Goal: Information Seeking & Learning: Learn about a topic

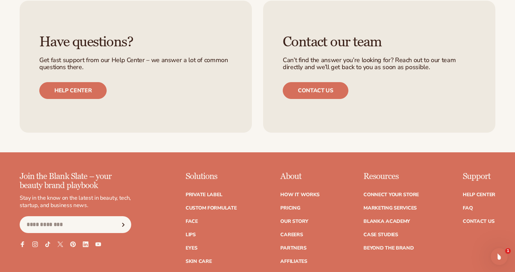
scroll to position [1247, 0]
click at [215, 193] on link "Private label" at bounding box center [204, 194] width 37 height 5
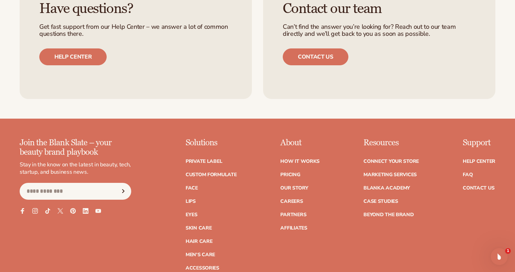
scroll to position [1153, 0]
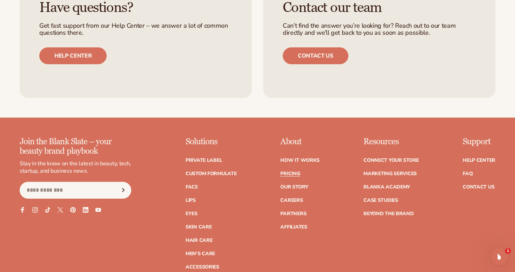
click at [289, 172] on link "Pricing" at bounding box center [291, 173] width 20 height 5
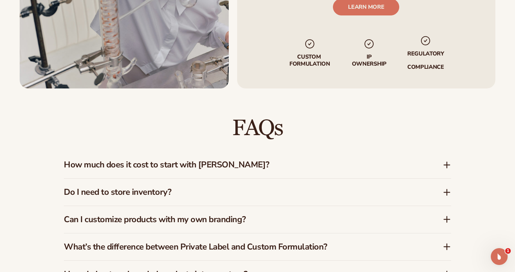
scroll to position [916, 0]
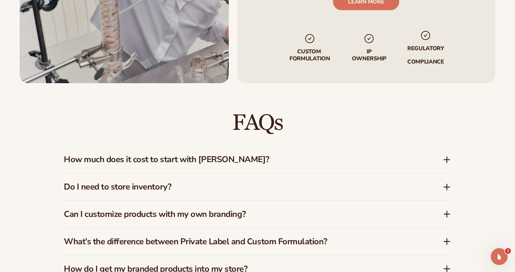
click at [448, 160] on icon at bounding box center [448, 160] width 6 height 0
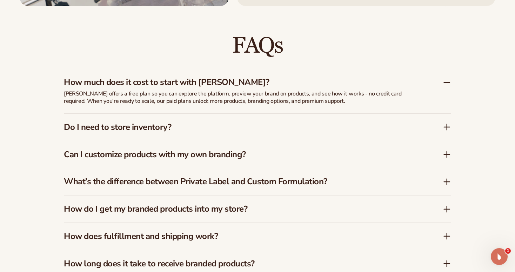
scroll to position [994, 0]
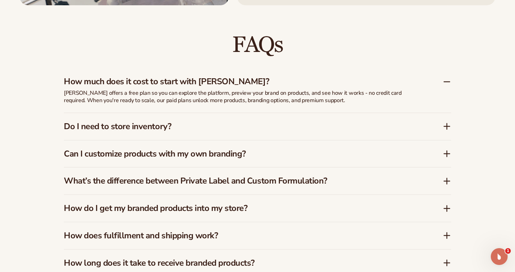
click at [263, 126] on h3 "Do I need to store inventory?" at bounding box center [243, 126] width 358 height 10
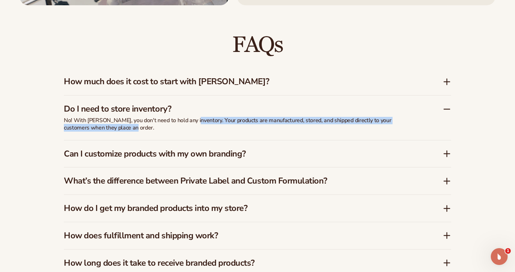
drag, startPoint x: 193, startPoint y: 121, endPoint x: 228, endPoint y: 128, distance: 35.5
click at [228, 128] on p "No! With Blanka, you don't need to hold any inventory. Your products are manufa…" at bounding box center [239, 124] width 351 height 15
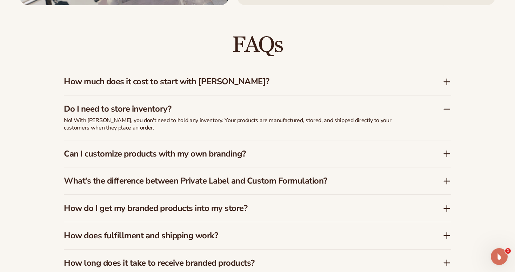
click at [284, 155] on h3 "Can I customize products with my own branding?" at bounding box center [243, 154] width 358 height 10
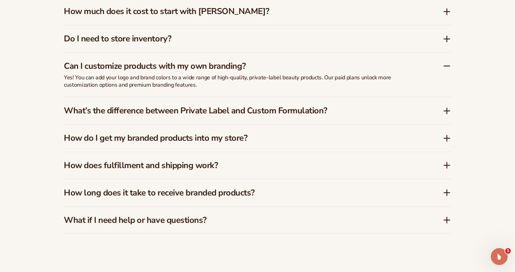
scroll to position [1067, 0]
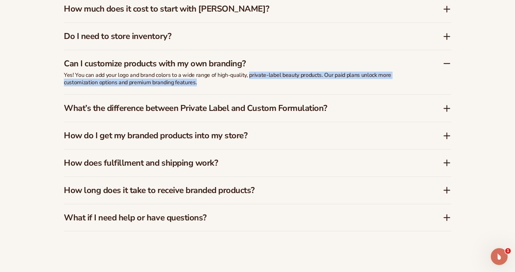
drag, startPoint x: 249, startPoint y: 77, endPoint x: 297, endPoint y: 91, distance: 50.2
click at [297, 91] on div "Yes! You can add your logo and brand colors to a wide range of high-quality, pr…" at bounding box center [239, 83] width 351 height 23
click at [346, 91] on div "Yes! You can add your logo and brand colors to a wide range of high-quality, pr…" at bounding box center [239, 83] width 351 height 23
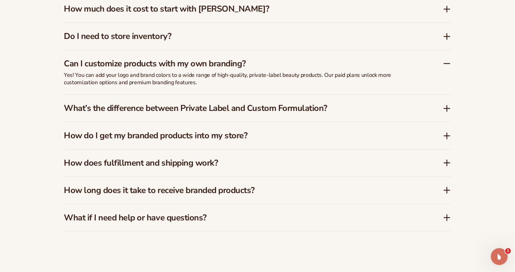
click at [337, 111] on h3 "What’s the difference between Private Label and Custom Formulation?" at bounding box center [243, 108] width 358 height 10
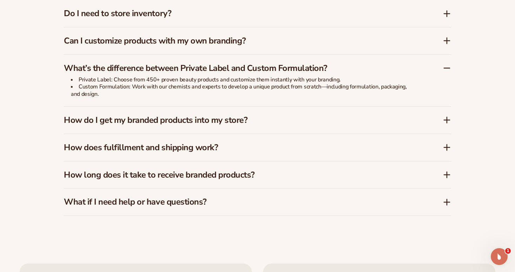
scroll to position [1102, 0]
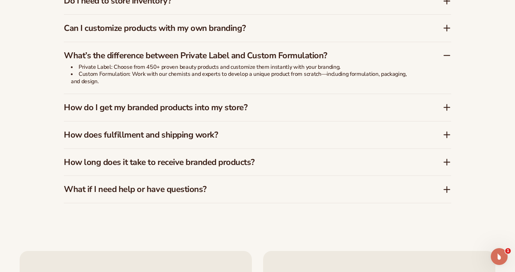
click at [268, 110] on h3 "How do I get my branded products into my store?" at bounding box center [243, 108] width 358 height 10
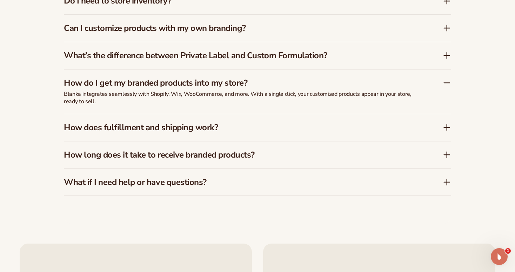
click at [244, 127] on h3 "How does fulfillment and shipping work?" at bounding box center [243, 128] width 358 height 10
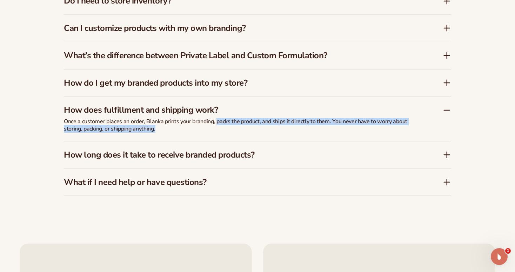
drag, startPoint x: 216, startPoint y: 121, endPoint x: 242, endPoint y: 126, distance: 25.7
click at [242, 126] on p "Once a customer places an order, Blanka prints your branding, packs the product…" at bounding box center [239, 125] width 351 height 15
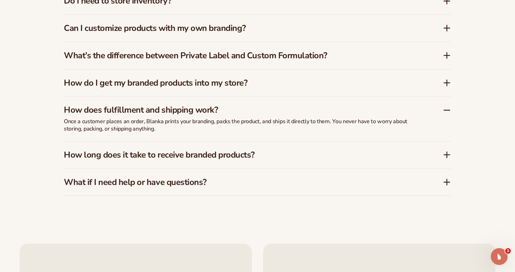
click at [263, 157] on h3 "How long does it take to receive branded products?" at bounding box center [243, 155] width 358 height 10
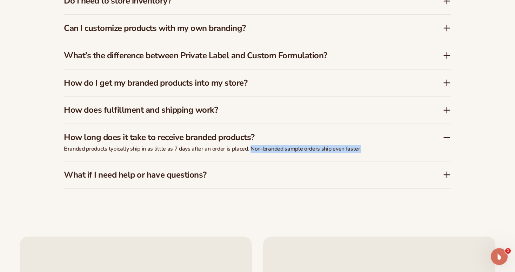
drag, startPoint x: 251, startPoint y: 148, endPoint x: 363, endPoint y: 149, distance: 112.4
click at [363, 149] on p "Branded products typically ship in as little as 7 days after an order is placed…" at bounding box center [239, 148] width 351 height 7
click at [272, 178] on h3 "What if I need help or have questions?" at bounding box center [243, 175] width 358 height 10
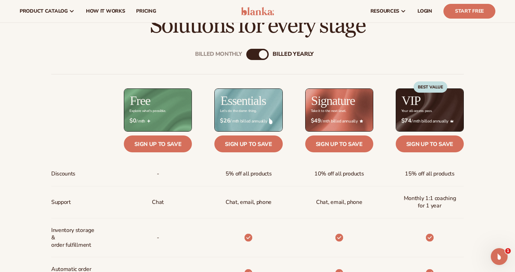
scroll to position [211, 0]
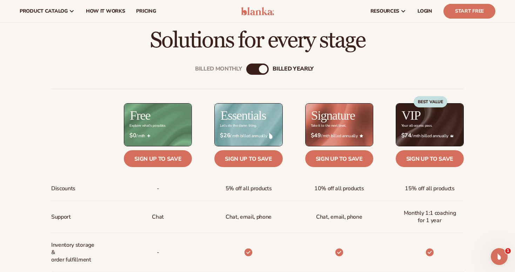
click at [256, 69] on div "Billed Monthly billed Yearly" at bounding box center [258, 69] width 22 height 11
click at [264, 70] on div "billed Yearly" at bounding box center [263, 69] width 8 height 8
drag, startPoint x: 264, startPoint y: 70, endPoint x: 258, endPoint y: 70, distance: 6.0
click at [262, 70] on div "billed Yearly" at bounding box center [263, 69] width 8 height 8
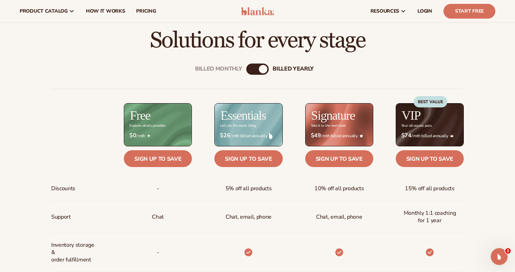
click at [266, 71] on div "billed Yearly" at bounding box center [263, 69] width 8 height 8
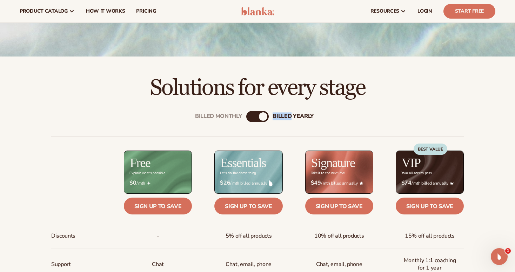
scroll to position [158, 0]
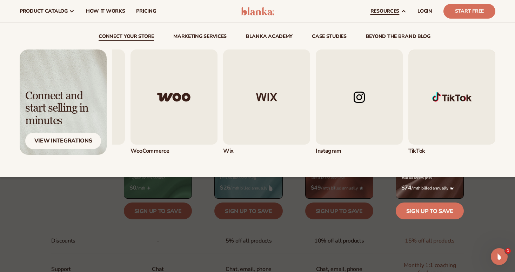
click at [354, 101] on img "4 / 5" at bounding box center [359, 97] width 87 height 95
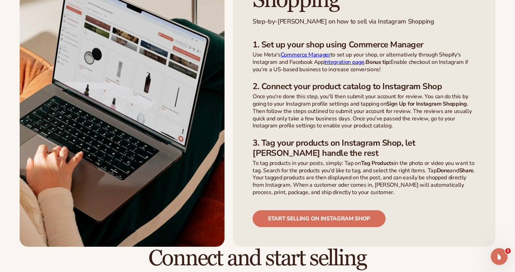
scroll to position [501, 0]
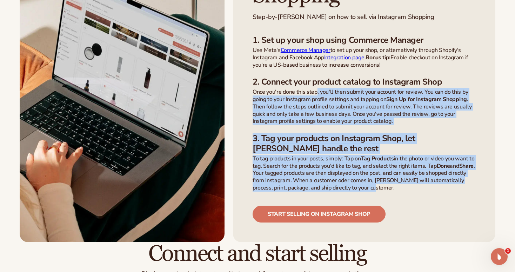
drag, startPoint x: 317, startPoint y: 93, endPoint x: 433, endPoint y: 186, distance: 148.4
click at [433, 186] on ul "1. Set up your shop using Commerce Manager Use Meta's Commerce Manager to set u…" at bounding box center [364, 113] width 223 height 157
click at [433, 186] on p "To tag products in your posts, simply: Tap on Tag Products in the photo or vide…" at bounding box center [364, 173] width 223 height 37
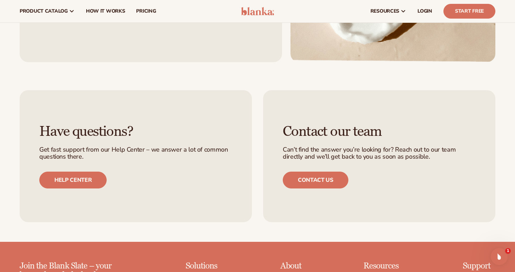
scroll to position [1017, 0]
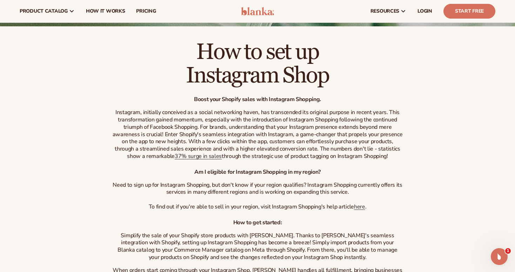
scroll to position [114, 0]
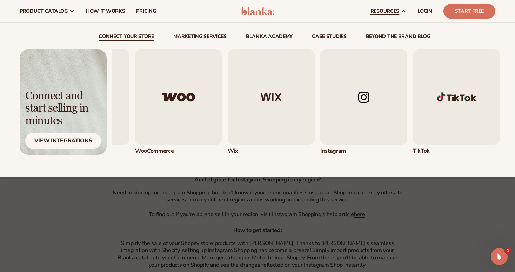
click at [439, 105] on img "5 / 5" at bounding box center [456, 97] width 87 height 95
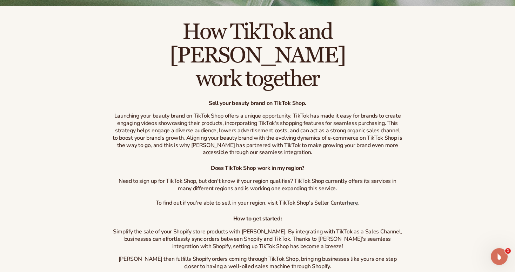
scroll to position [153, 0]
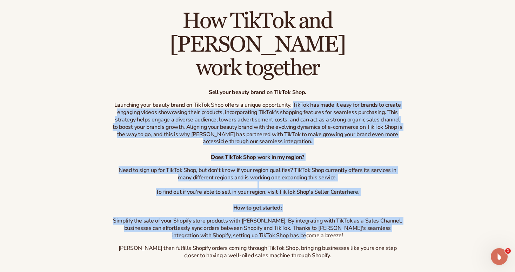
drag, startPoint x: 294, startPoint y: 81, endPoint x: 395, endPoint y: 211, distance: 164.7
click at [395, 211] on div "How TikTok and Blanka work together Sell your beauty brand on TikTok Shop. Laun…" at bounding box center [257, 134] width 291 height 250
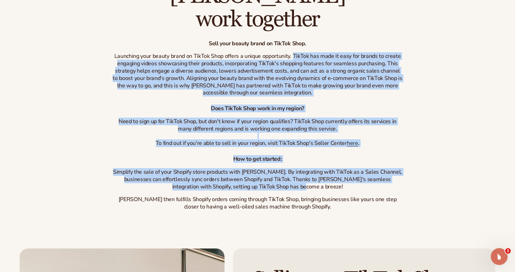
scroll to position [217, 0]
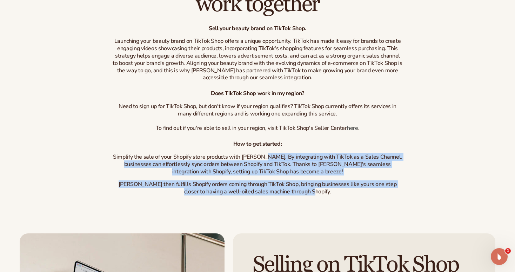
drag, startPoint x: 263, startPoint y: 133, endPoint x: 325, endPoint y: 170, distance: 72.4
click at [325, 170] on div "How to get started: Simplify the sale of your Shopify store products with Blank…" at bounding box center [257, 167] width 291 height 55
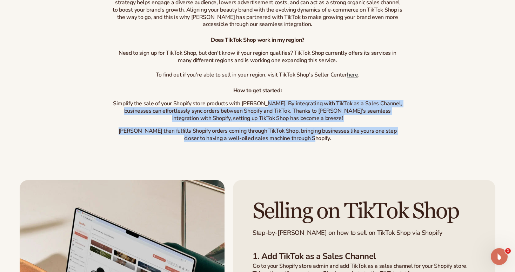
scroll to position [278, 0]
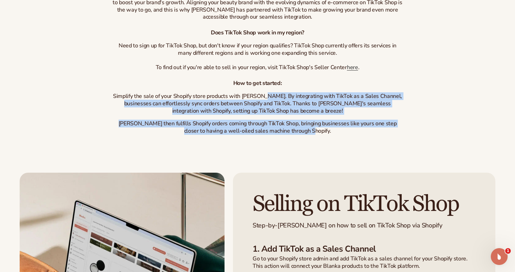
click at [249, 123] on div "How TikTok and Blanka work together Sell your beauty brand on TikTok Shop. Laun…" at bounding box center [257, 12] width 515 height 282
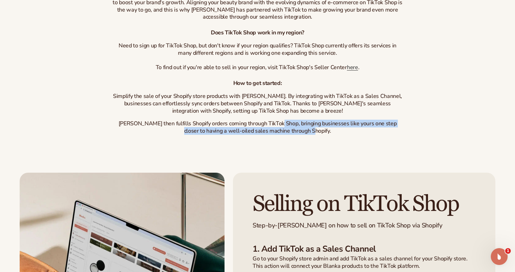
drag, startPoint x: 270, startPoint y: 99, endPoint x: 309, endPoint y: 116, distance: 43.1
click at [309, 116] on div "How TikTok and Blanka work together Sell your beauty brand on TikTok Shop. Laun…" at bounding box center [257, 12] width 515 height 282
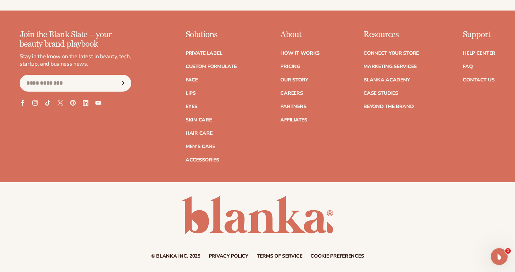
scroll to position [1219, 0]
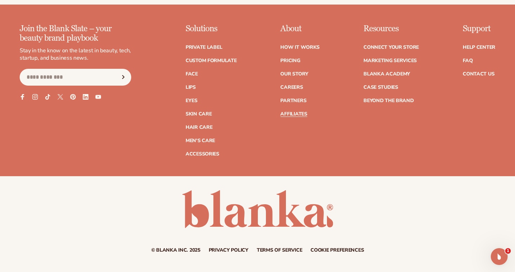
click at [297, 112] on link "Affiliates" at bounding box center [294, 114] width 27 height 5
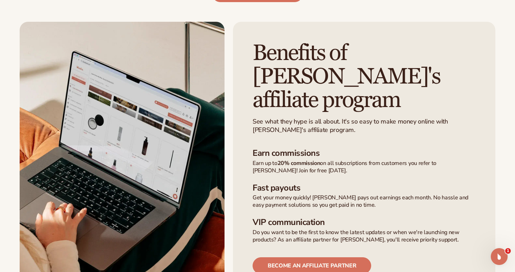
scroll to position [383, 0]
